Goal: Task Accomplishment & Management: Manage account settings

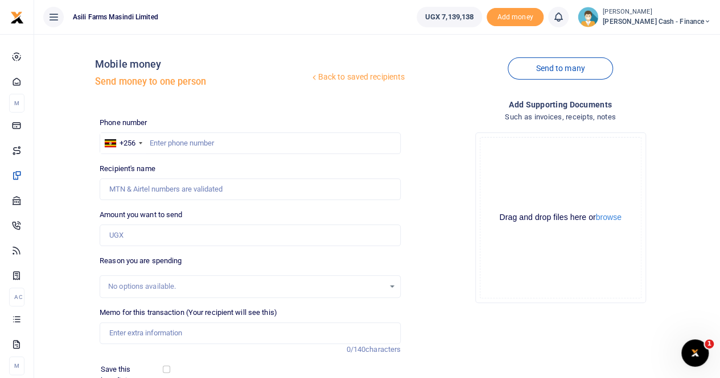
click at [684, 7] on small "[PERSON_NAME]" at bounding box center [656, 12] width 108 height 10
click at [659, 38] on link "Switch accounts" at bounding box center [629, 42] width 90 height 16
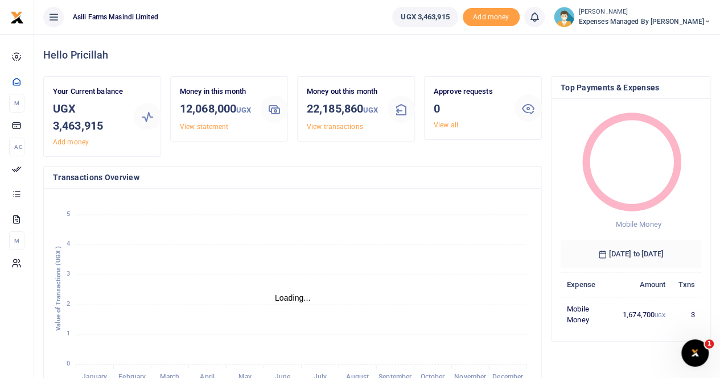
scroll to position [9, 9]
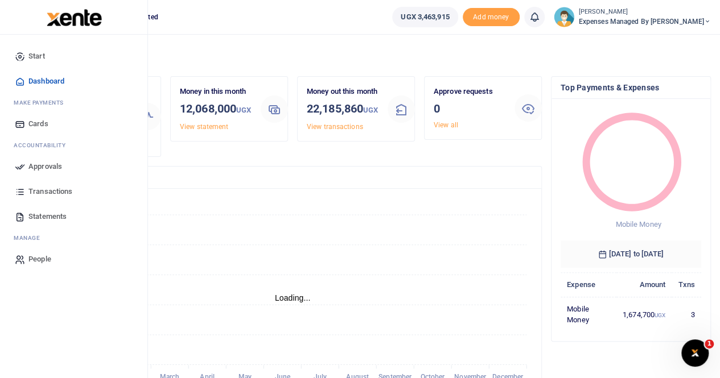
click at [43, 214] on span "Statements" at bounding box center [47, 216] width 38 height 11
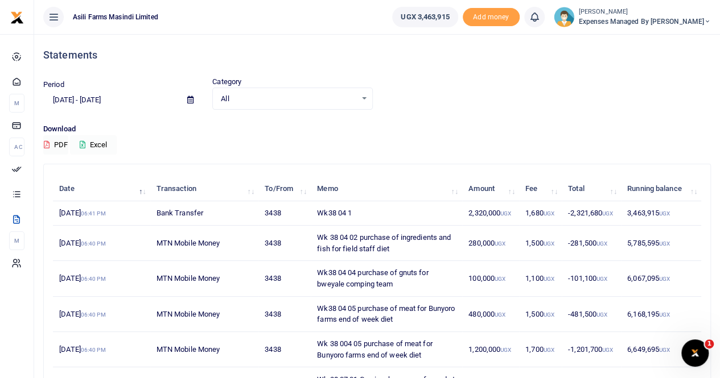
click at [100, 142] on button "Excel" at bounding box center [93, 144] width 47 height 19
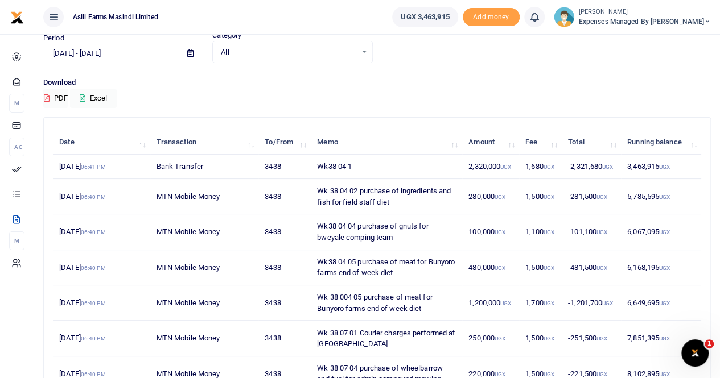
scroll to position [2, 0]
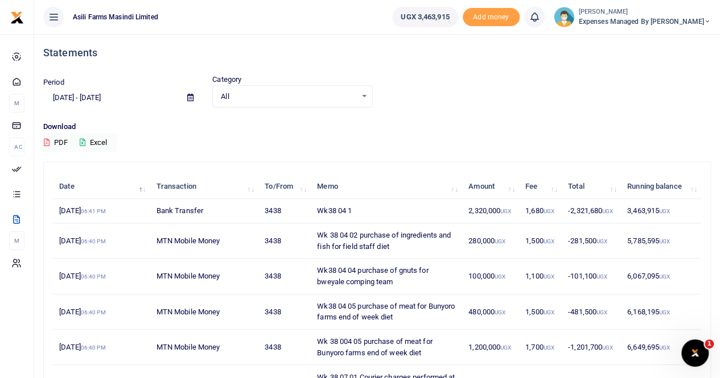
click at [191, 97] on icon at bounding box center [190, 97] width 6 height 7
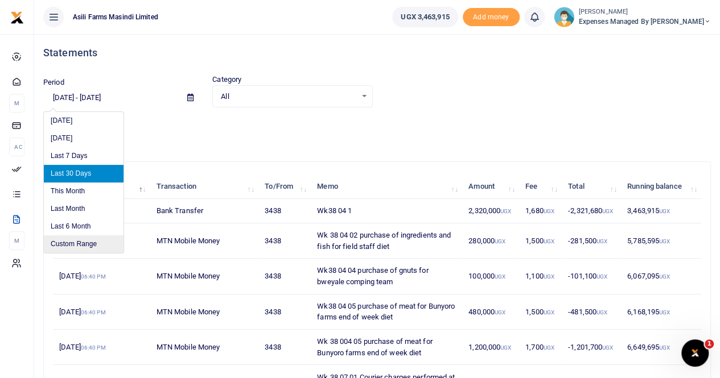
click at [71, 242] on li "Custom Range" at bounding box center [84, 244] width 80 height 18
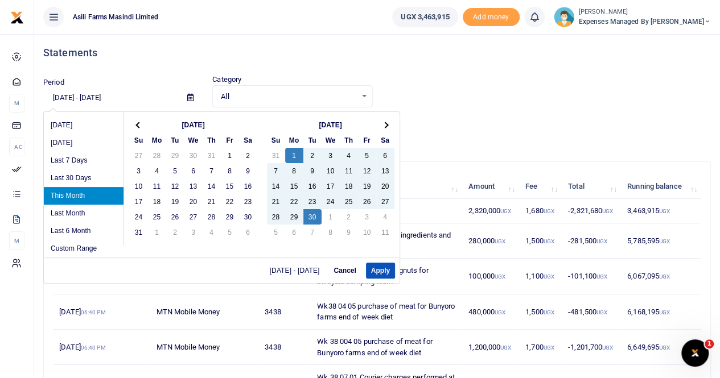
drag, startPoint x: 308, startPoint y: 213, endPoint x: 332, endPoint y: 229, distance: 29.2
click at [380, 269] on button "Apply" at bounding box center [380, 271] width 29 height 16
type input "09/01/2025 - 09/30/2025"
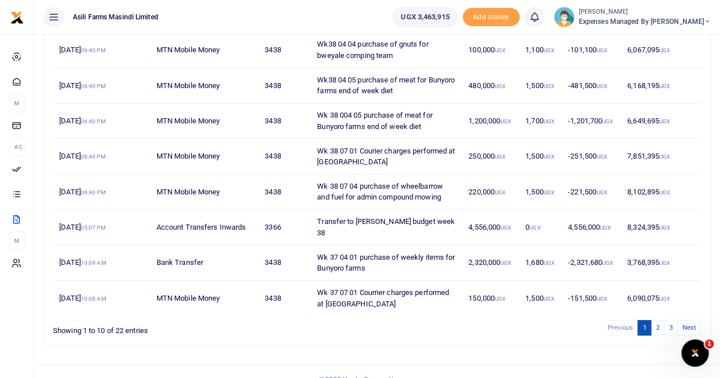
scroll to position [230, 0]
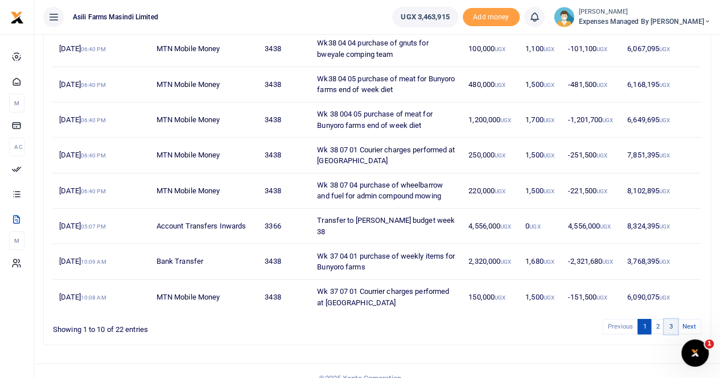
click at [668, 319] on link "3" at bounding box center [670, 326] width 14 height 15
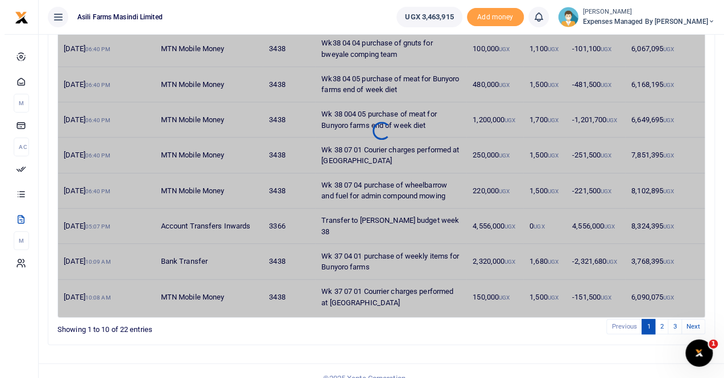
scroll to position [0, 0]
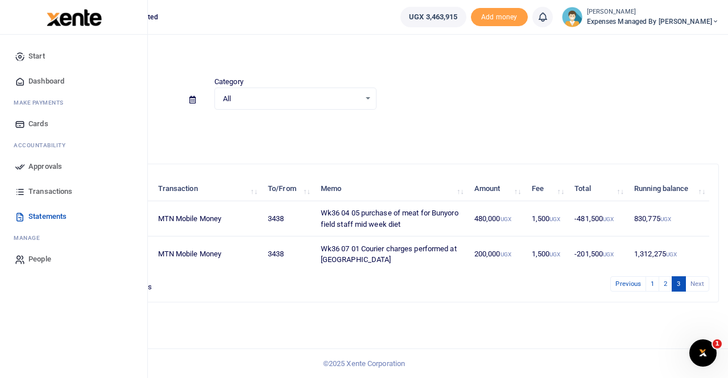
click at [38, 190] on span "Transactions" at bounding box center [50, 191] width 44 height 11
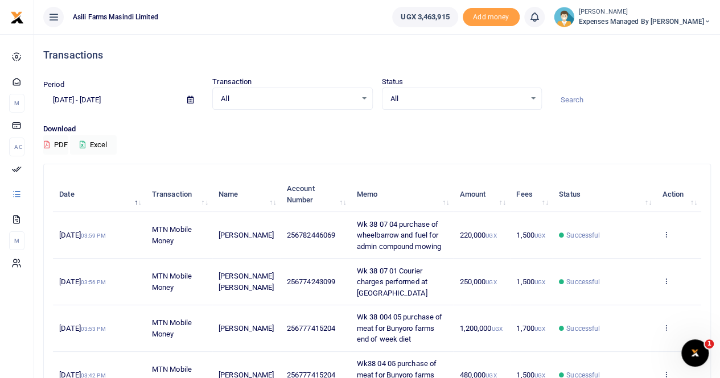
click at [191, 98] on icon at bounding box center [190, 99] width 6 height 7
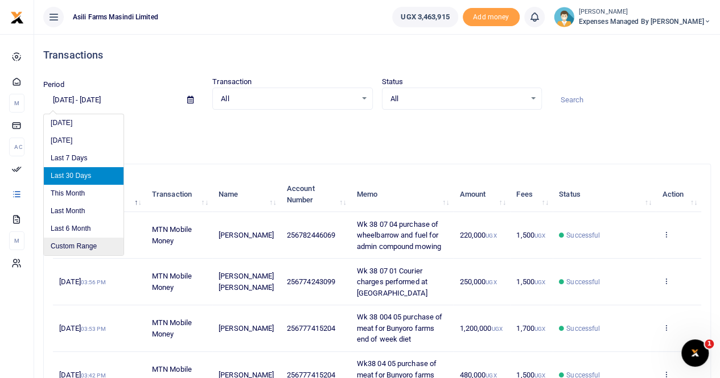
click at [79, 242] on li "Custom Range" at bounding box center [84, 247] width 80 height 18
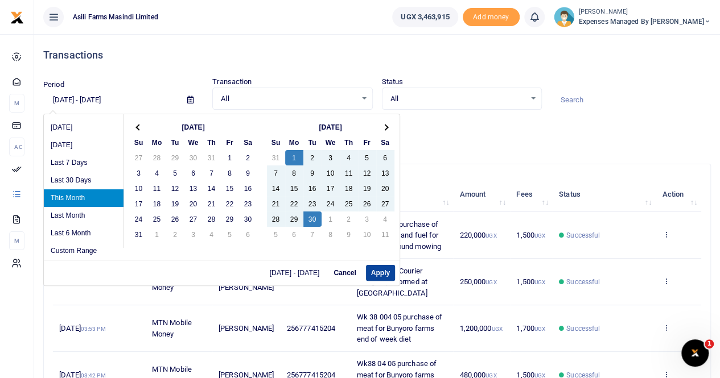
click at [380, 272] on button "Apply" at bounding box center [380, 273] width 29 height 16
type input "[DATE] - [DATE]"
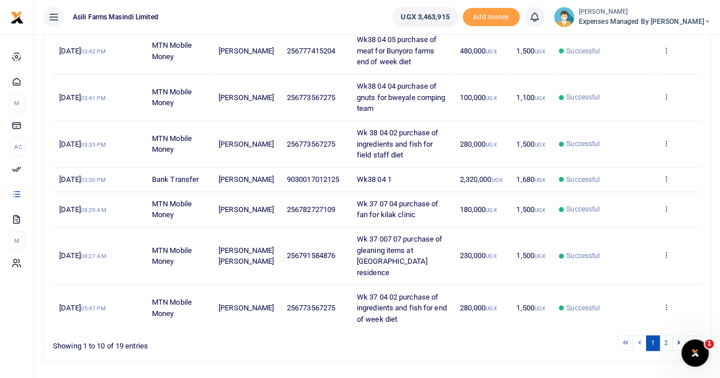
scroll to position [352, 0]
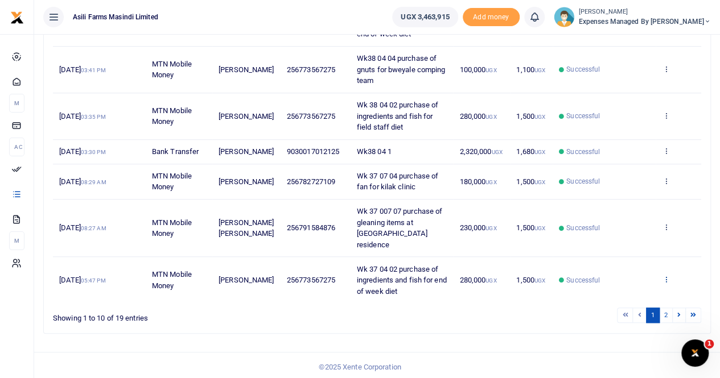
click at [664, 276] on icon at bounding box center [665, 279] width 7 height 8
click at [614, 231] on link "View details" at bounding box center [624, 236] width 90 height 16
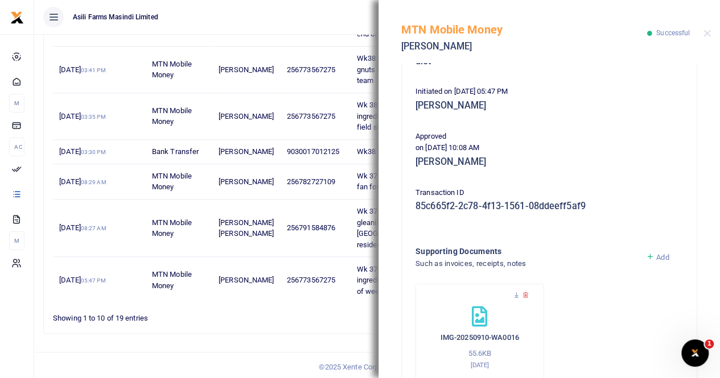
scroll to position [228, 0]
click at [513, 295] on icon at bounding box center [516, 294] width 7 height 7
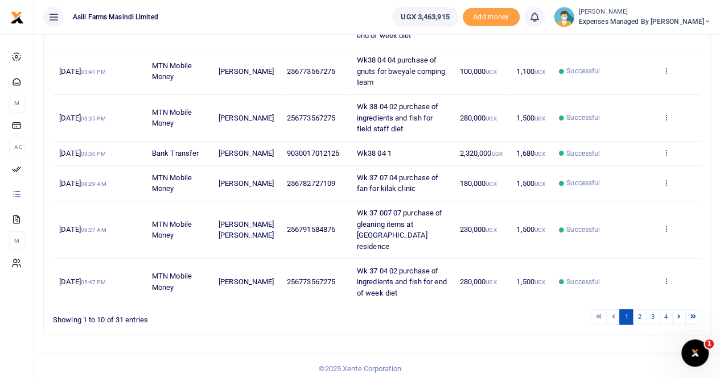
scroll to position [352, 0]
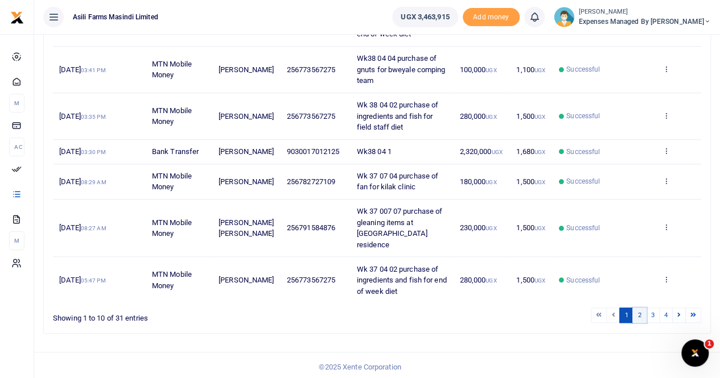
click at [638, 312] on link "2" at bounding box center [639, 315] width 14 height 15
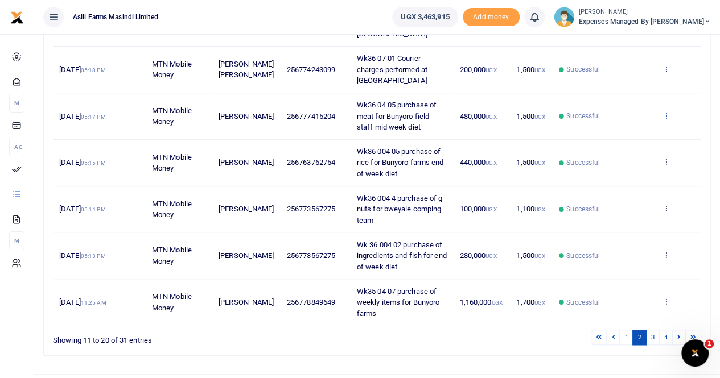
click at [662, 112] on icon at bounding box center [665, 115] width 7 height 8
click at [627, 130] on link "View details" at bounding box center [624, 134] width 90 height 16
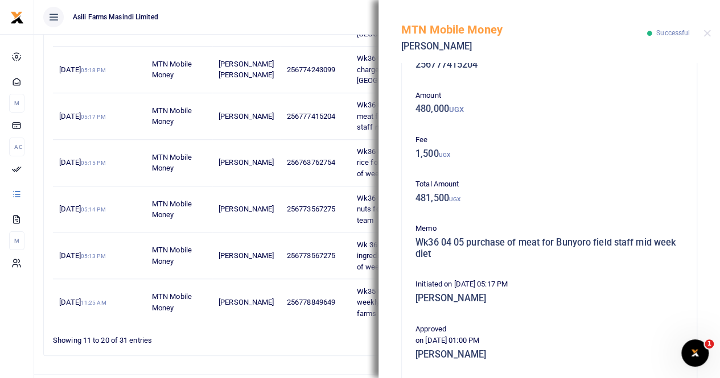
scroll to position [237, 0]
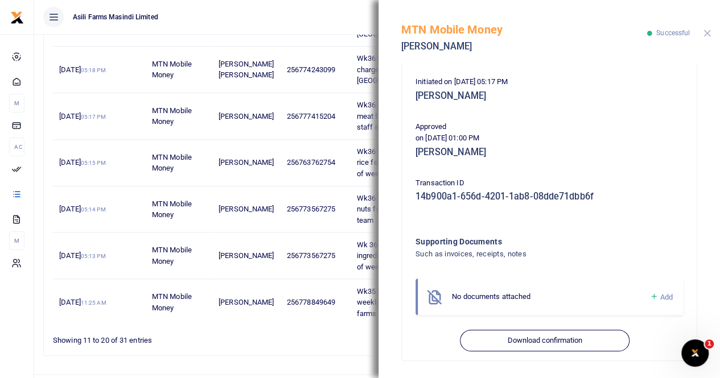
click at [708, 32] on button "Close" at bounding box center [706, 33] width 7 height 7
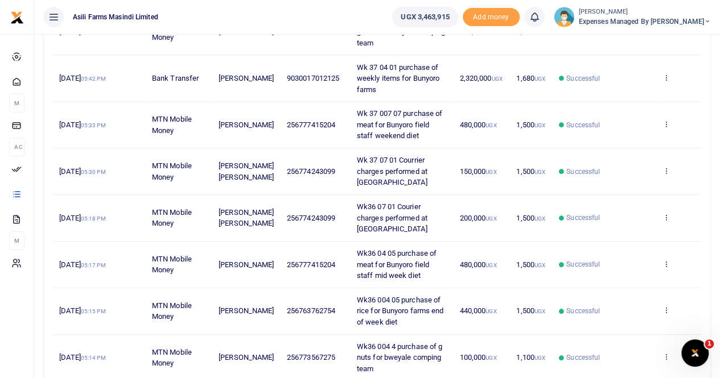
scroll to position [147, 0]
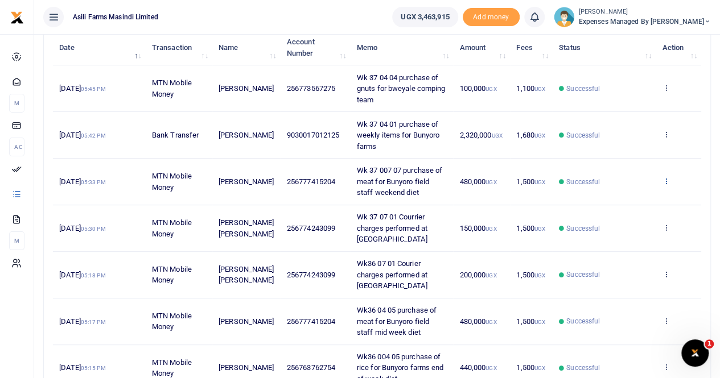
click at [666, 180] on icon at bounding box center [665, 181] width 7 height 8
click at [631, 202] on link "View details" at bounding box center [624, 200] width 90 height 16
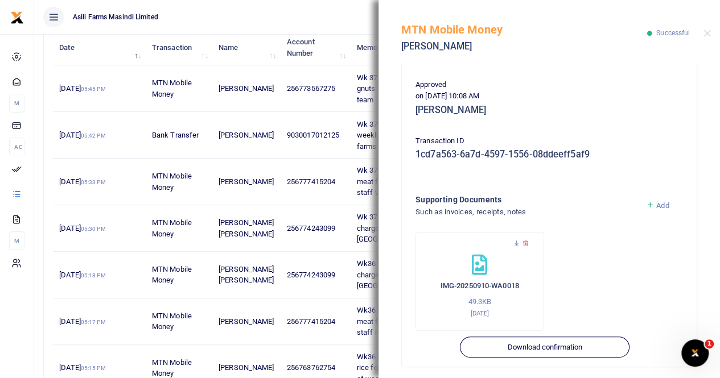
scroll to position [285, 0]
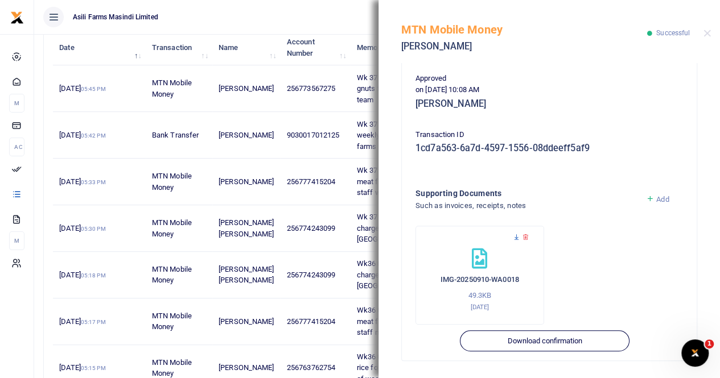
click at [517, 235] on icon at bounding box center [516, 237] width 7 height 7
